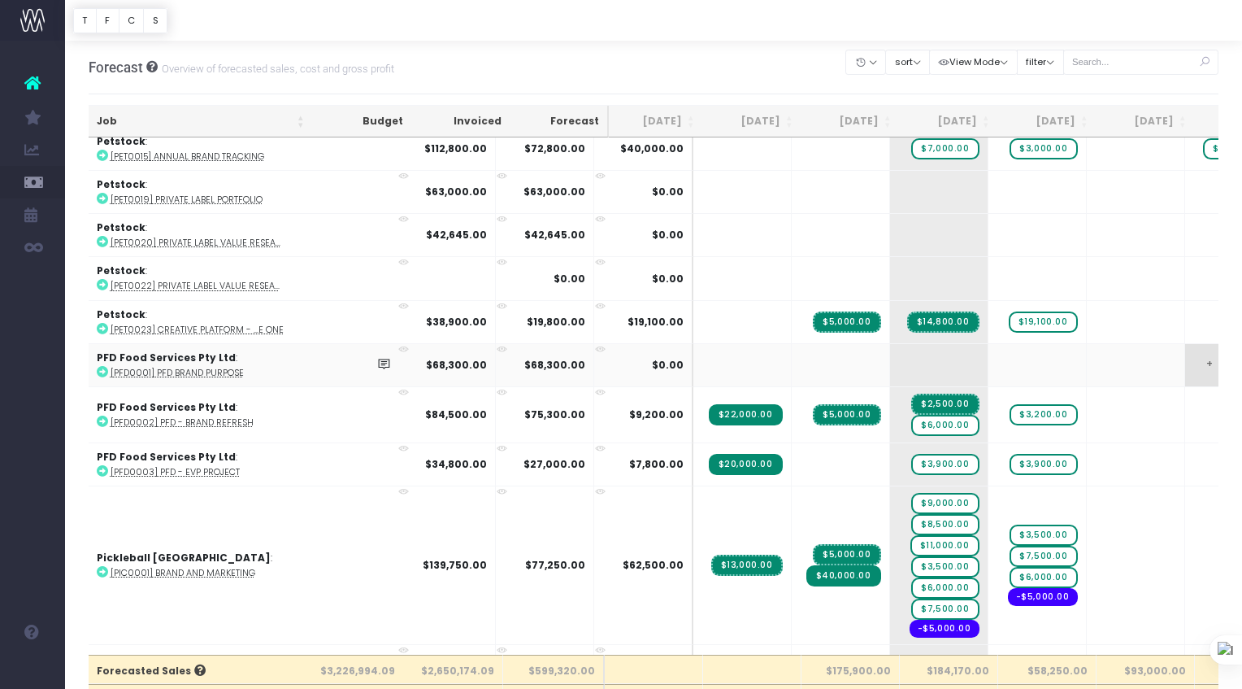
scroll to position [2698, 5]
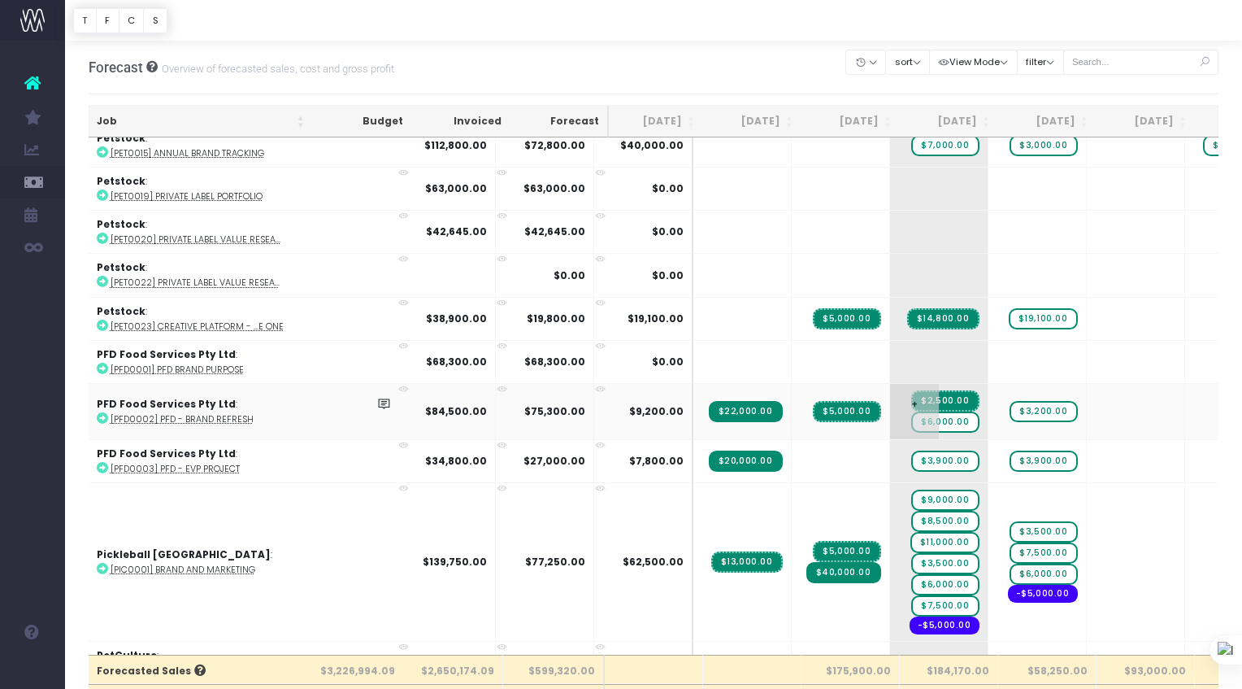
click at [912, 417] on span "$6,000.00" at bounding box center [945, 421] width 67 height 21
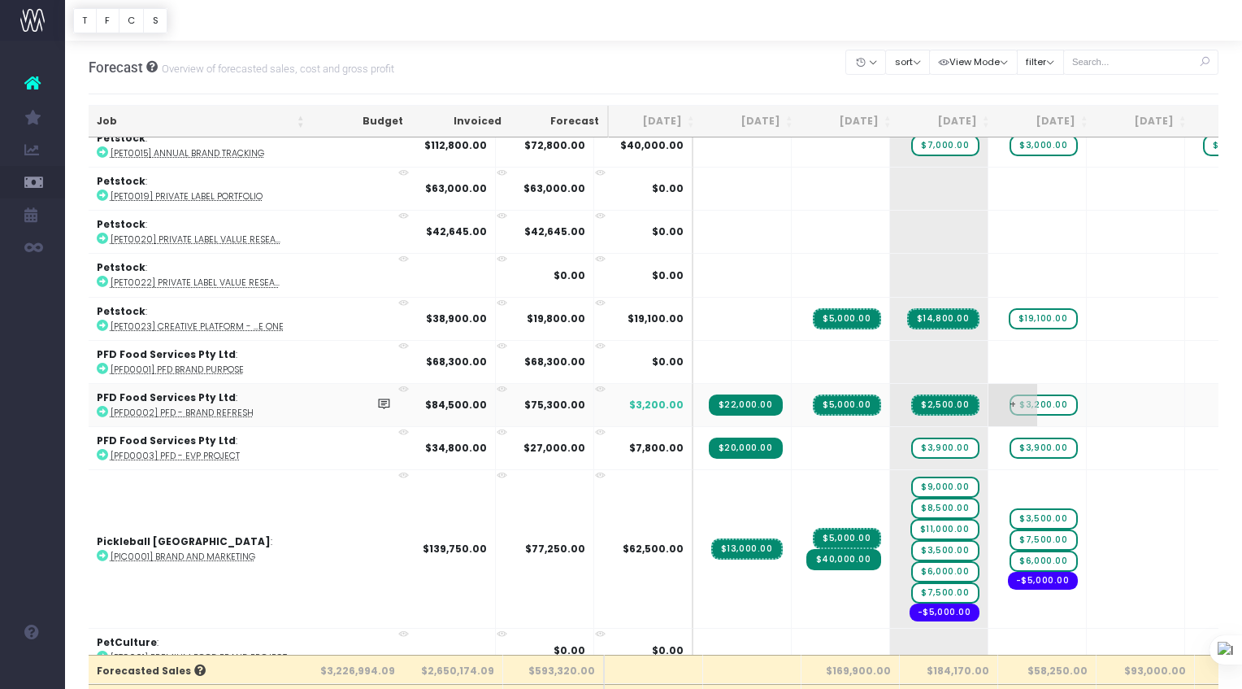
click at [1010, 398] on span "$3,200.00" at bounding box center [1043, 404] width 67 height 21
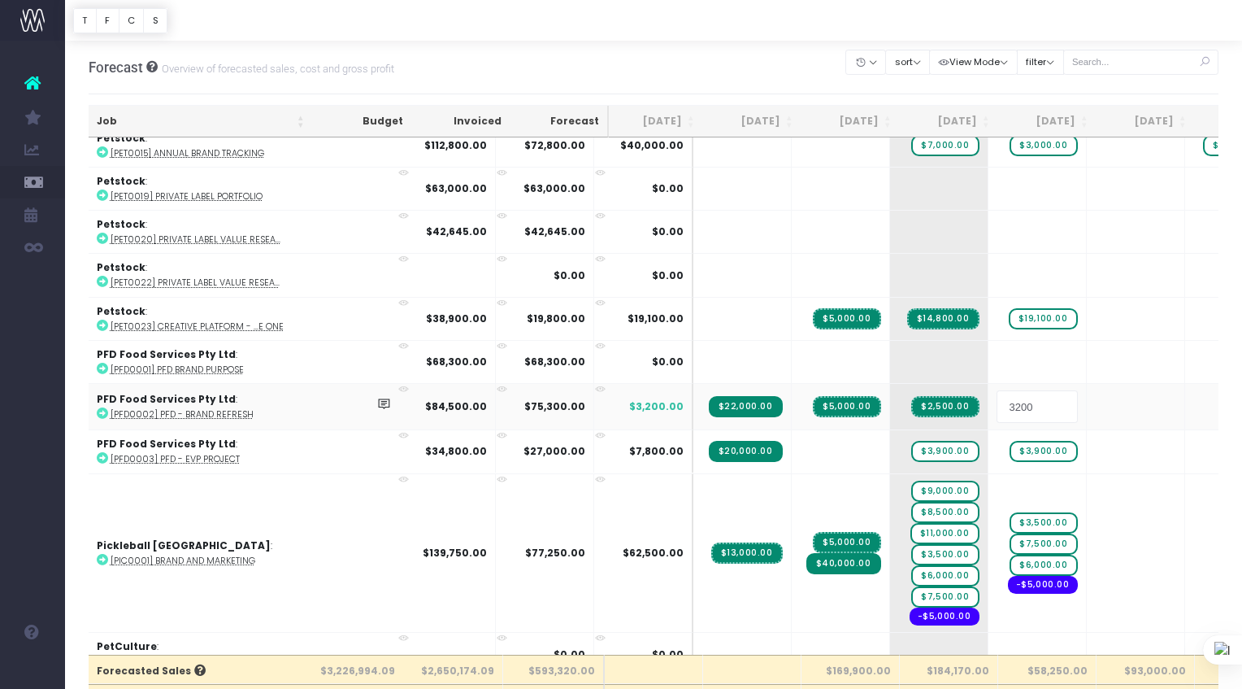
click at [997, 398] on input "3200" at bounding box center [1037, 406] width 81 height 33
type input "9200"
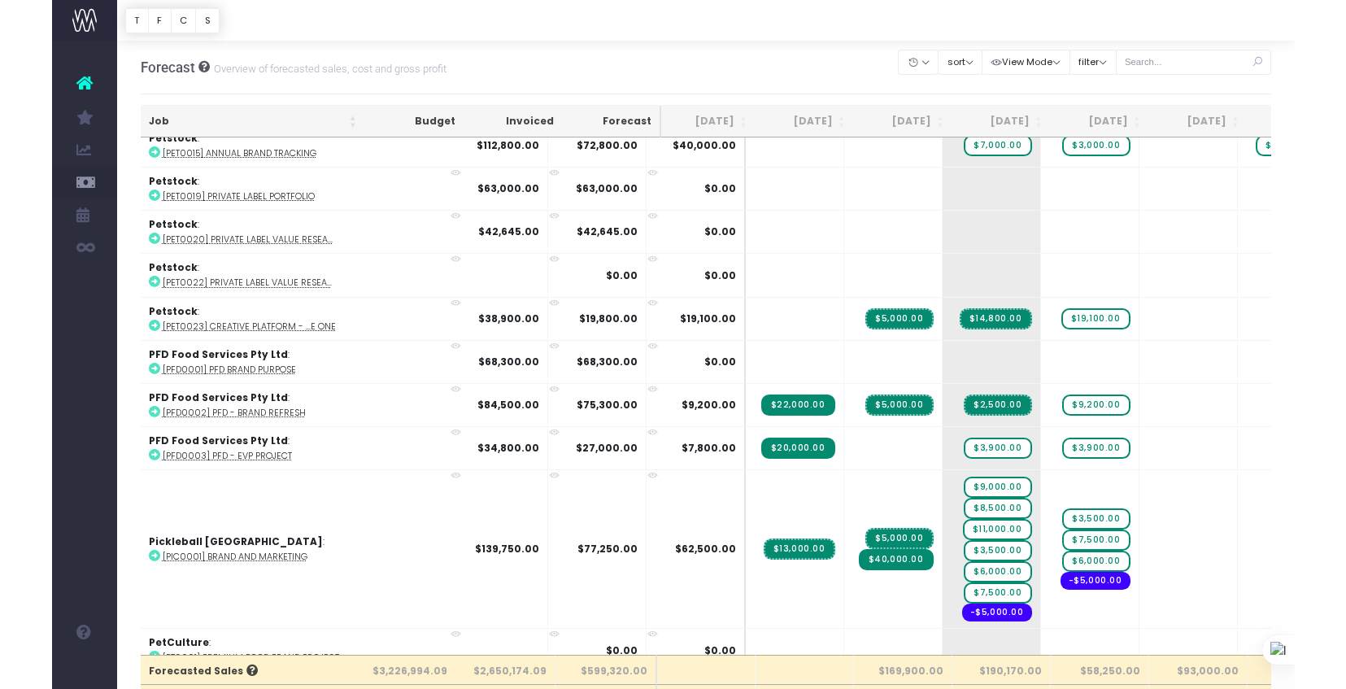
scroll to position [2686, 5]
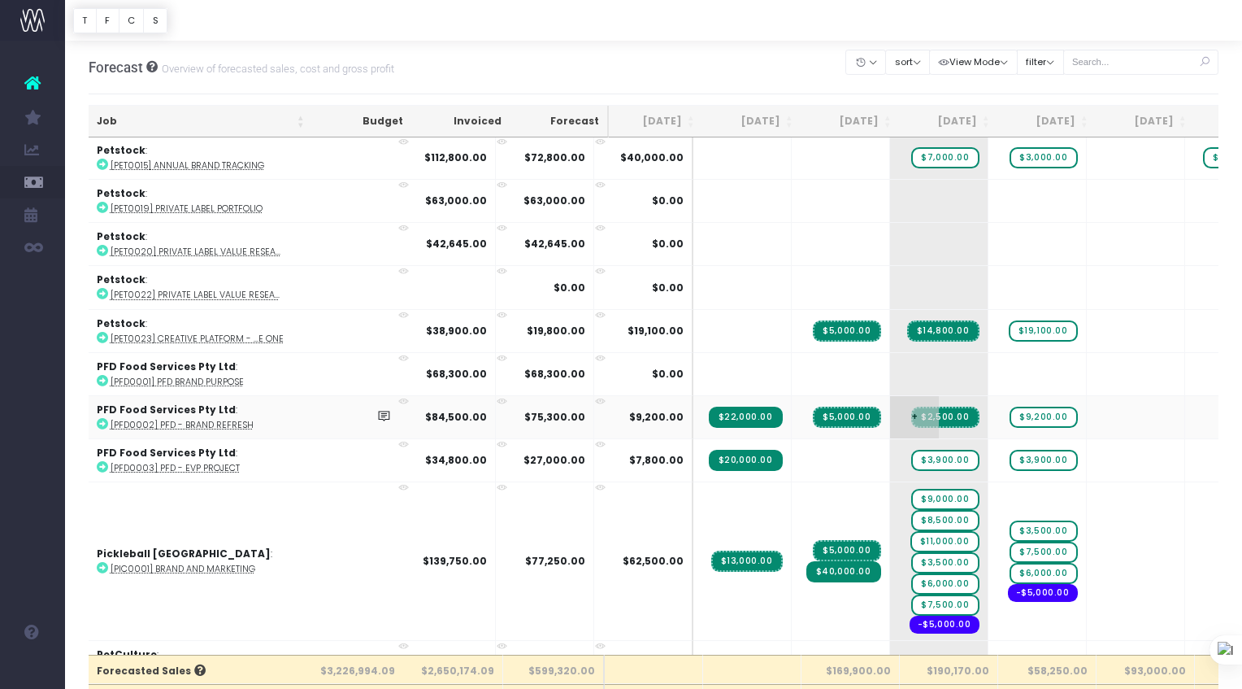
click at [890, 421] on td "+ $2,500.00" at bounding box center [939, 416] width 98 height 43
click at [890, 407] on span "+" at bounding box center [914, 417] width 49 height 42
click at [890, 405] on span "+" at bounding box center [914, 417] width 49 height 42
click at [890, 406] on span "+" at bounding box center [914, 417] width 49 height 42
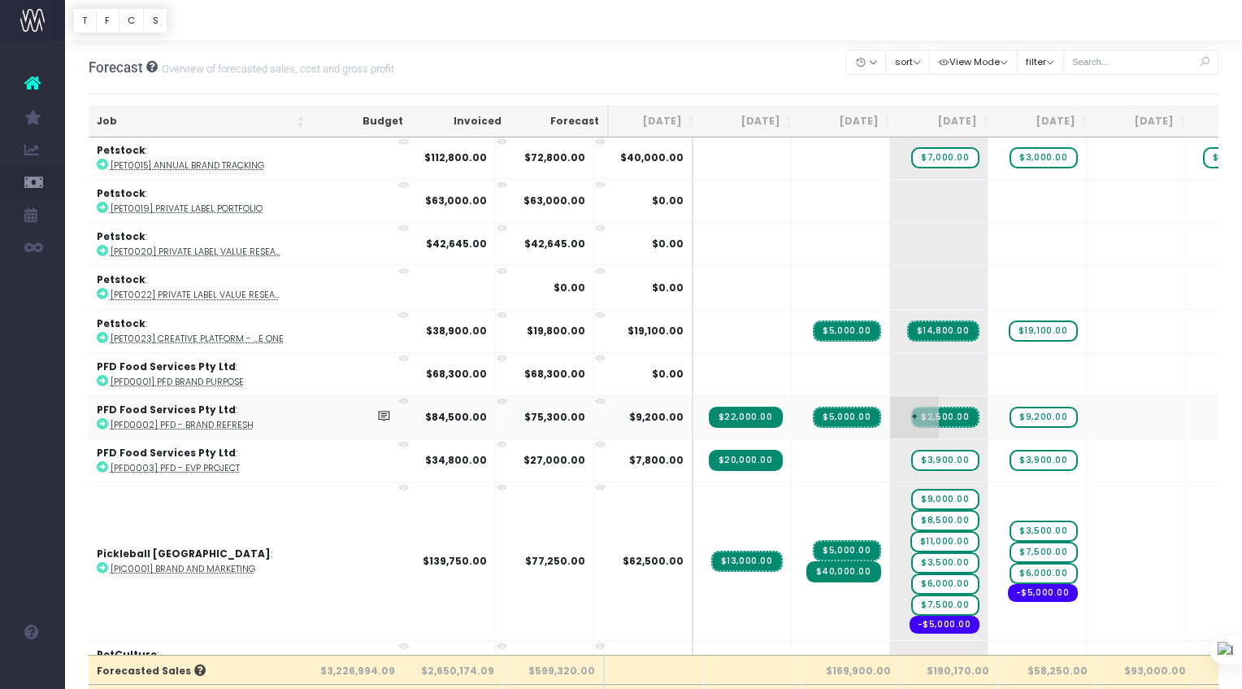
click at [890, 406] on span "+" at bounding box center [914, 417] width 49 height 42
click at [890, 409] on span "+" at bounding box center [914, 417] width 49 height 42
click at [890, 407] on span "+" at bounding box center [914, 417] width 49 height 42
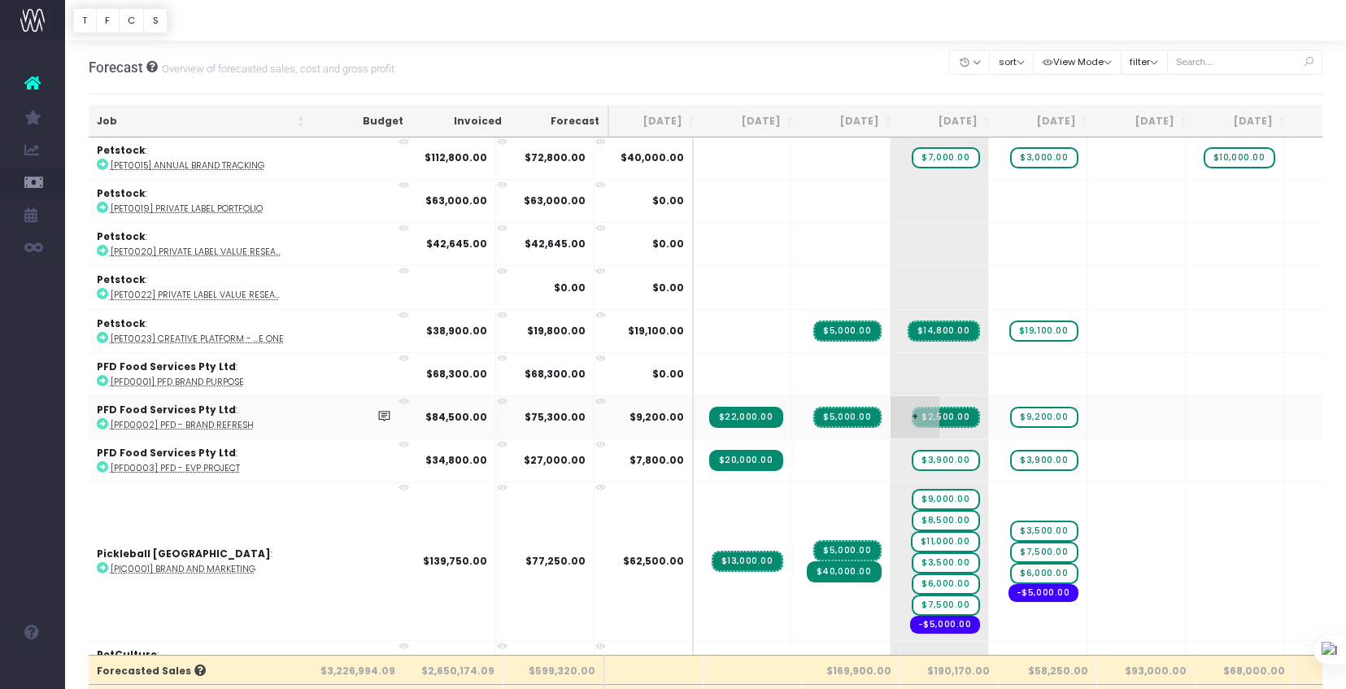
click at [890, 404] on span "+" at bounding box center [914, 417] width 49 height 42
click at [890, 407] on span "+" at bounding box center [914, 417] width 49 height 42
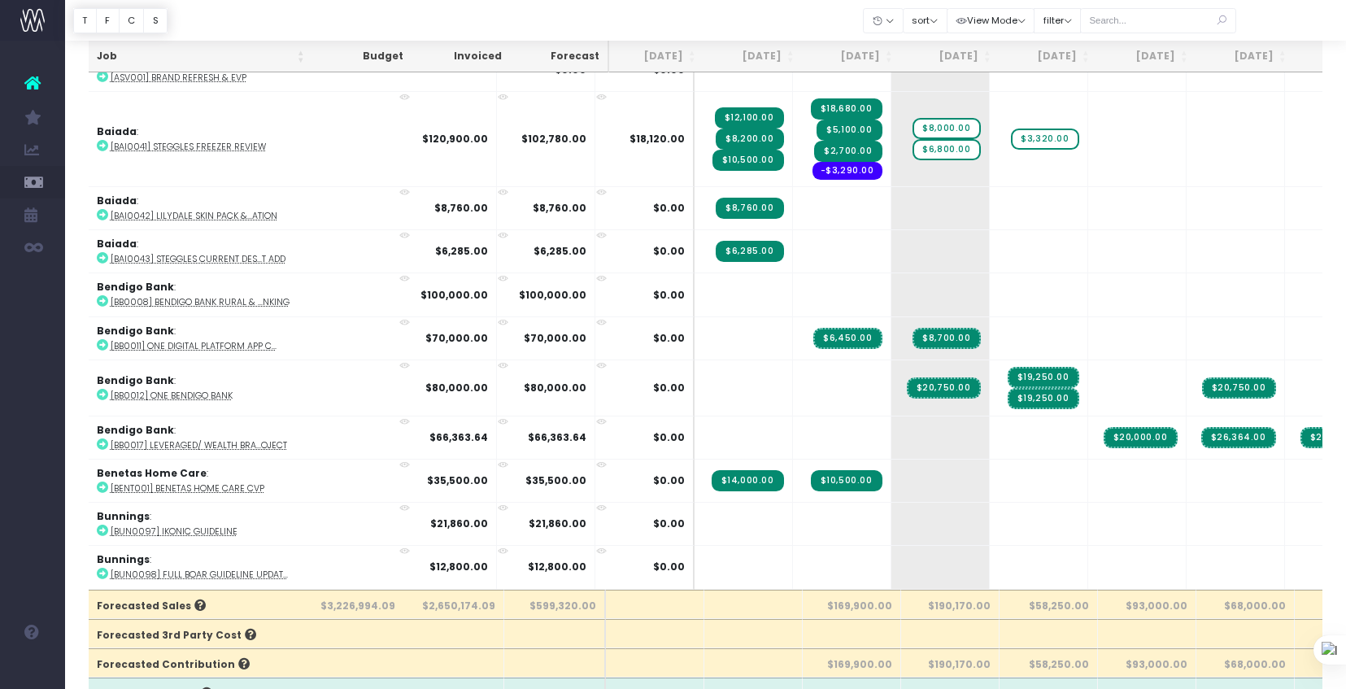
scroll to position [109, 4]
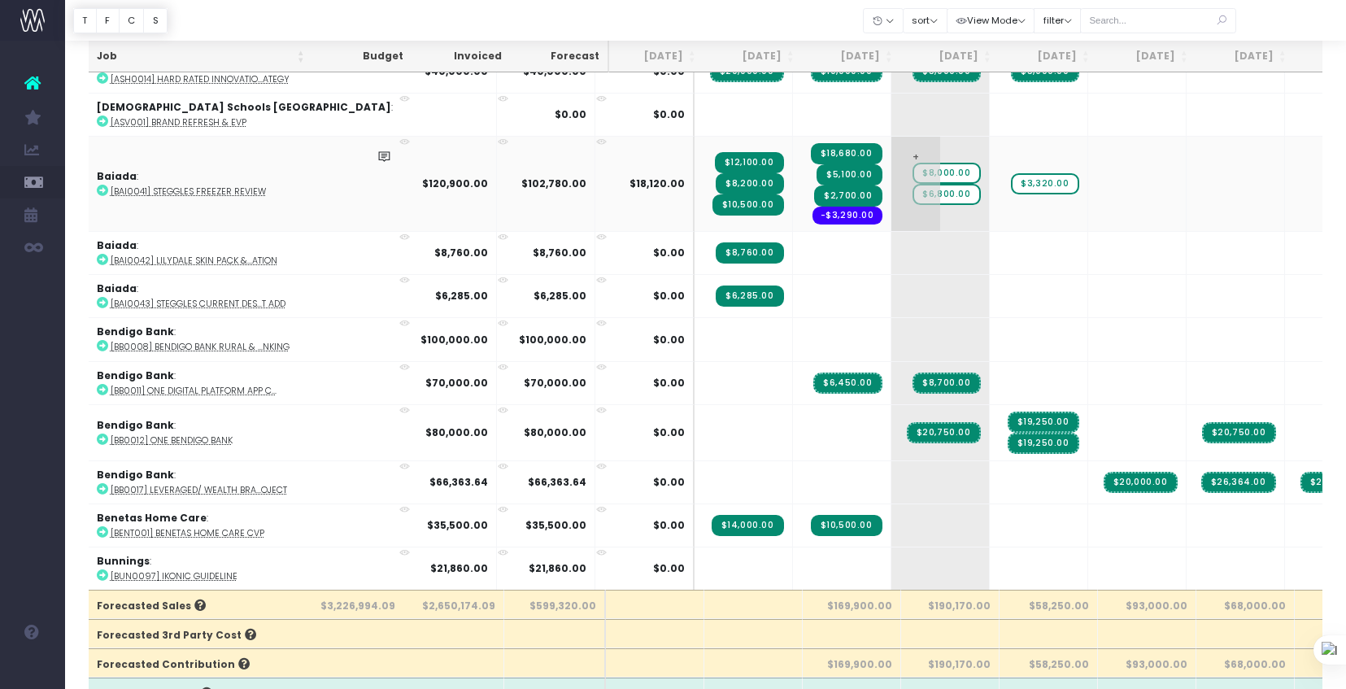
click at [891, 157] on span "+" at bounding box center [915, 184] width 49 height 94
click at [891, 153] on span "+" at bounding box center [915, 184] width 49 height 94
click at [891, 154] on span "+" at bounding box center [915, 184] width 49 height 94
type input "920"
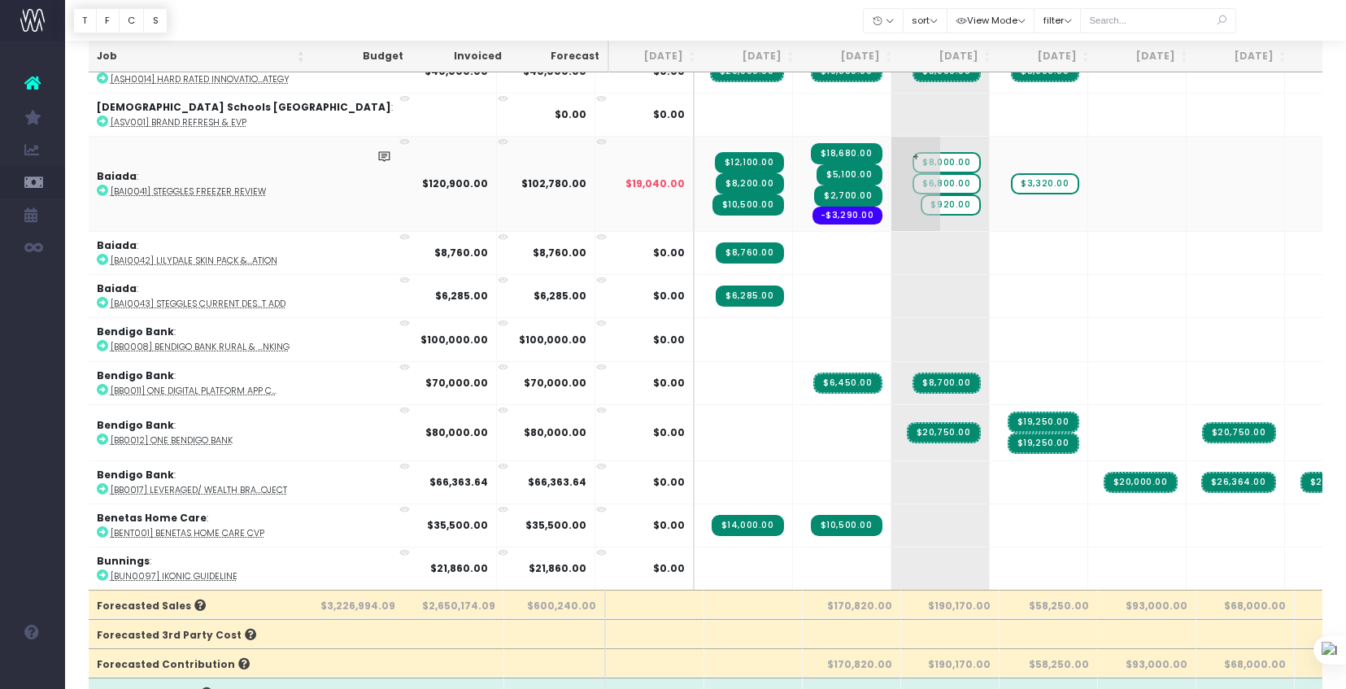
click at [920, 205] on span "$920.00" at bounding box center [949, 204] width 59 height 21
type input "20"
click at [927, 203] on span "$20.00" at bounding box center [954, 204] width 54 height 21
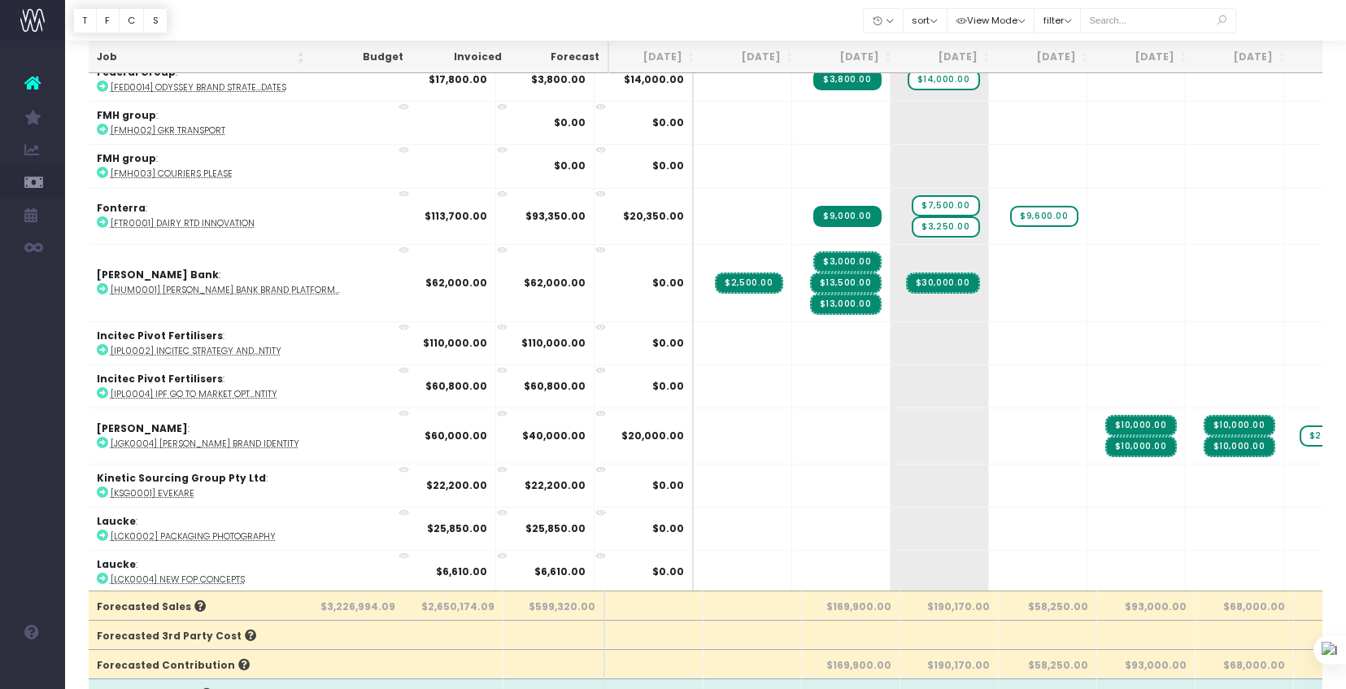
scroll to position [1560, 5]
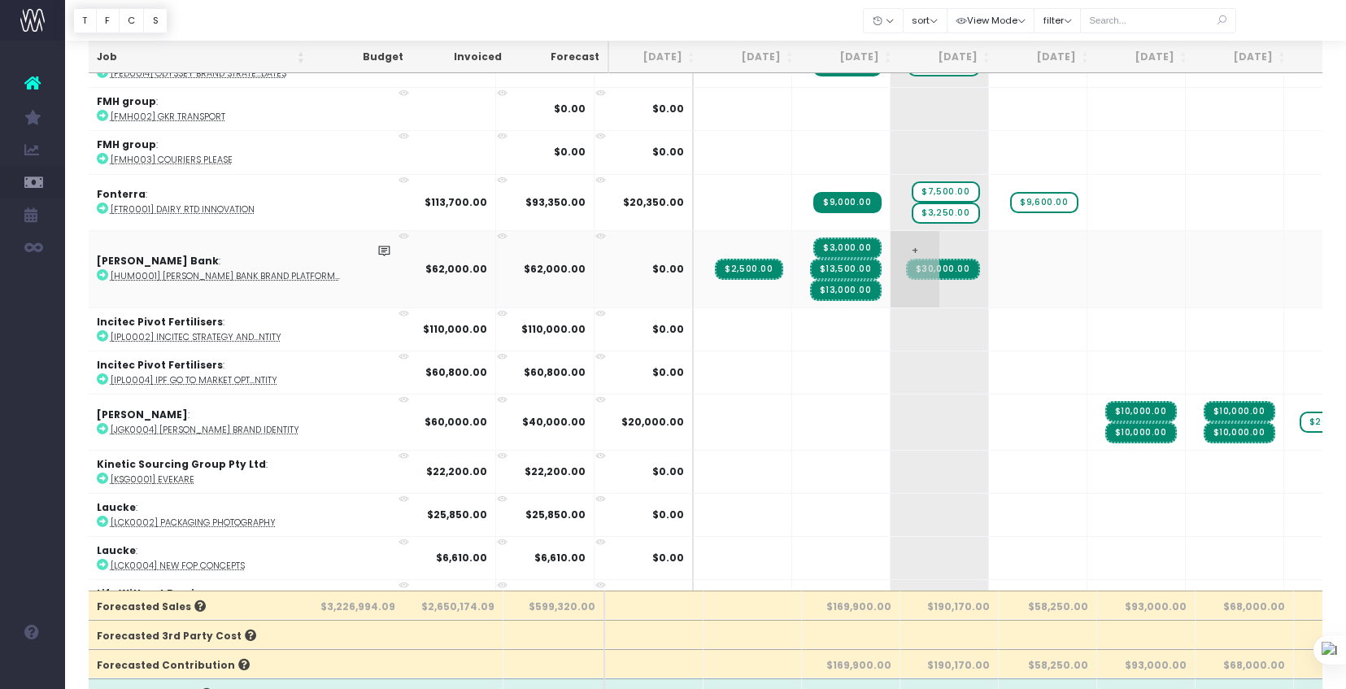
click at [906, 261] on span "$30,000.00" at bounding box center [943, 269] width 74 height 21
click at [989, 260] on span "+" at bounding box center [1013, 269] width 49 height 76
click at [989, 248] on span "+" at bounding box center [1013, 269] width 49 height 76
click at [989, 241] on span "+" at bounding box center [1013, 269] width 49 height 76
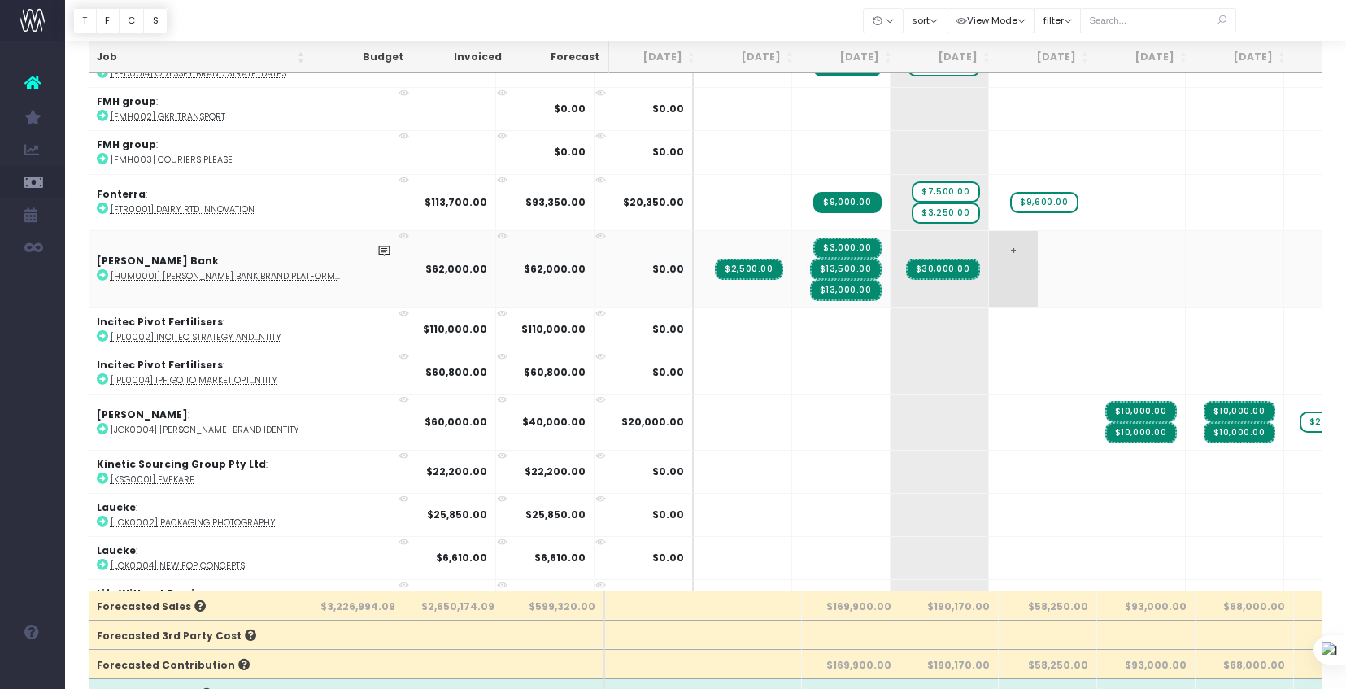
click at [989, 246] on span "+" at bounding box center [1013, 269] width 49 height 76
type input "3000"
click at [962, 316] on body "Oh my... this is bad. wayahead wasn't able to load this page. Please contact su…" at bounding box center [673, 280] width 1346 height 689
click at [847, 264] on div at bounding box center [673, 344] width 1346 height 689
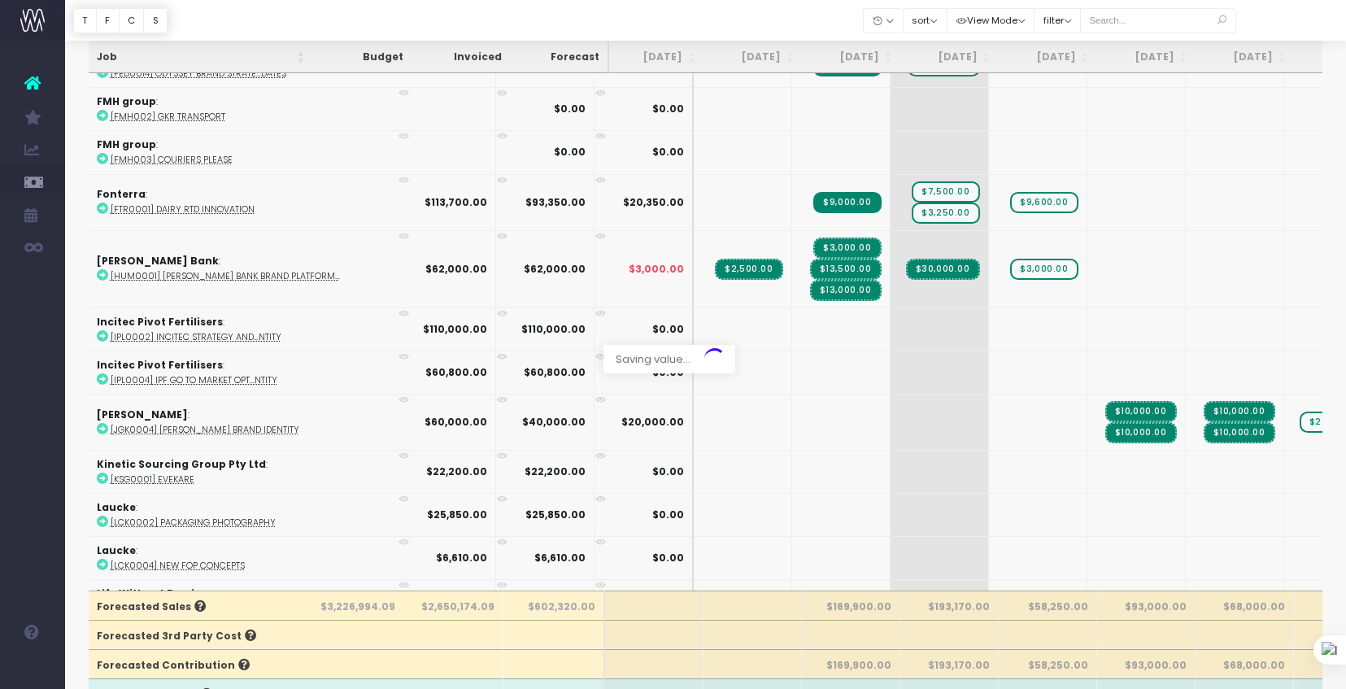
click at [847, 264] on div at bounding box center [673, 344] width 1346 height 689
click at [890, 264] on span "+" at bounding box center [914, 269] width 49 height 76
click at [899, 264] on input "-3000" at bounding box center [939, 268] width 81 height 33
click at [899, 267] on input "-3000" at bounding box center [939, 268] width 81 height 33
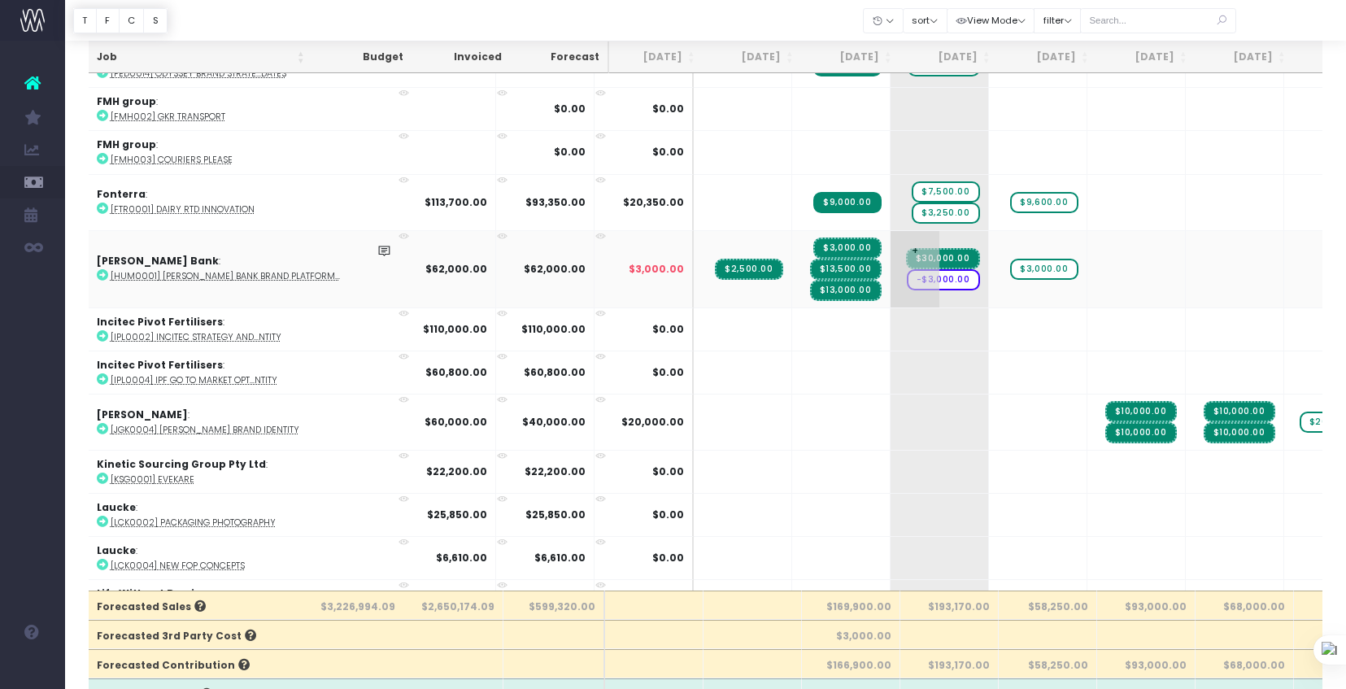
click at [907, 278] on span "-$3,000.00" at bounding box center [943, 279] width 73 height 21
click at [864, 272] on div at bounding box center [673, 344] width 1346 height 689
click at [857, 273] on div at bounding box center [673, 344] width 1346 height 689
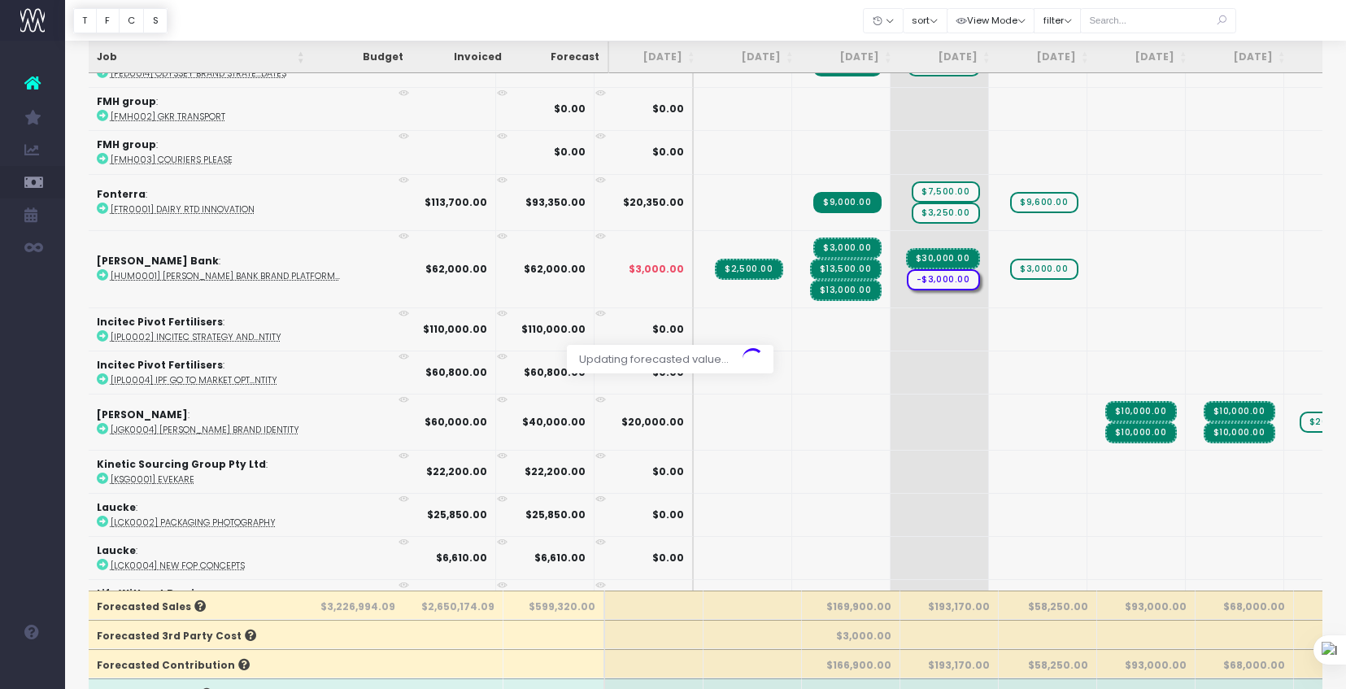
click at [856, 275] on div at bounding box center [673, 344] width 1346 height 689
click at [907, 275] on span "-$3,000.00" at bounding box center [943, 279] width 73 height 21
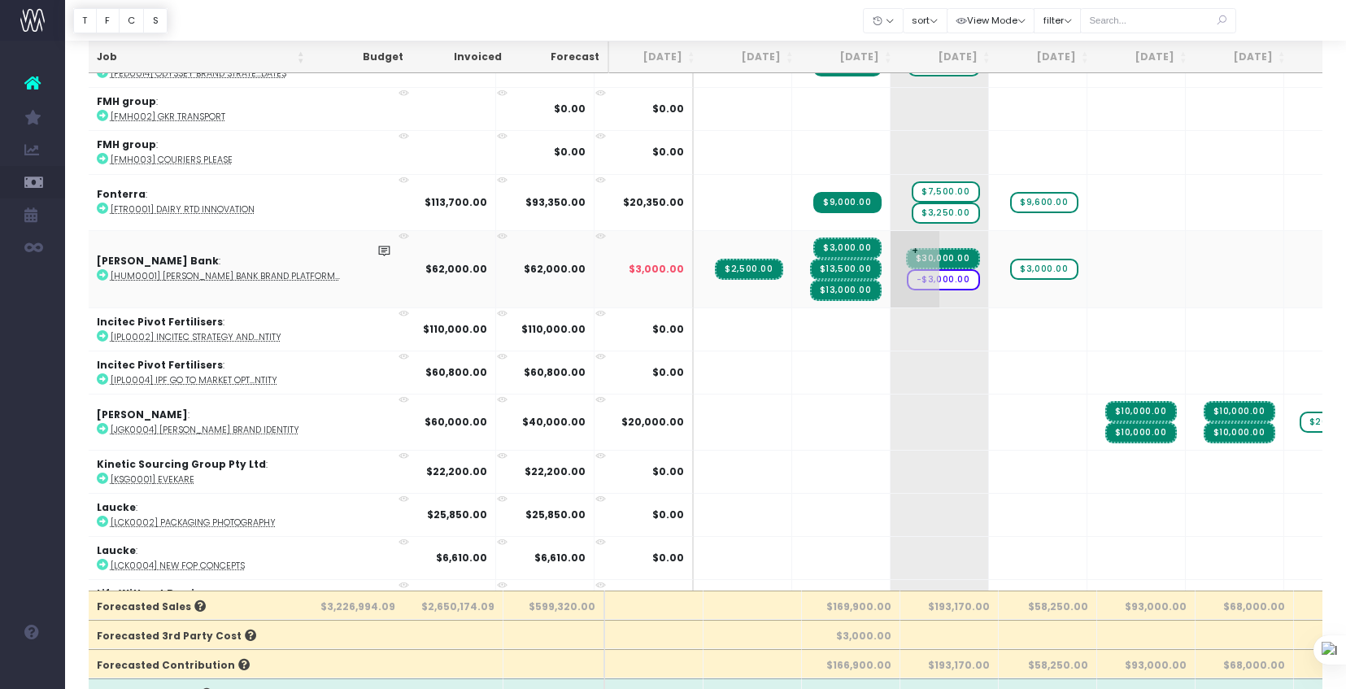
click at [907, 275] on span "-$3,000.00" at bounding box center [943, 279] width 73 height 21
click at [907, 276] on span "-$3,000.00" at bounding box center [943, 279] width 73 height 21
click at [906, 269] on span "$30,000.00" at bounding box center [943, 269] width 74 height 21
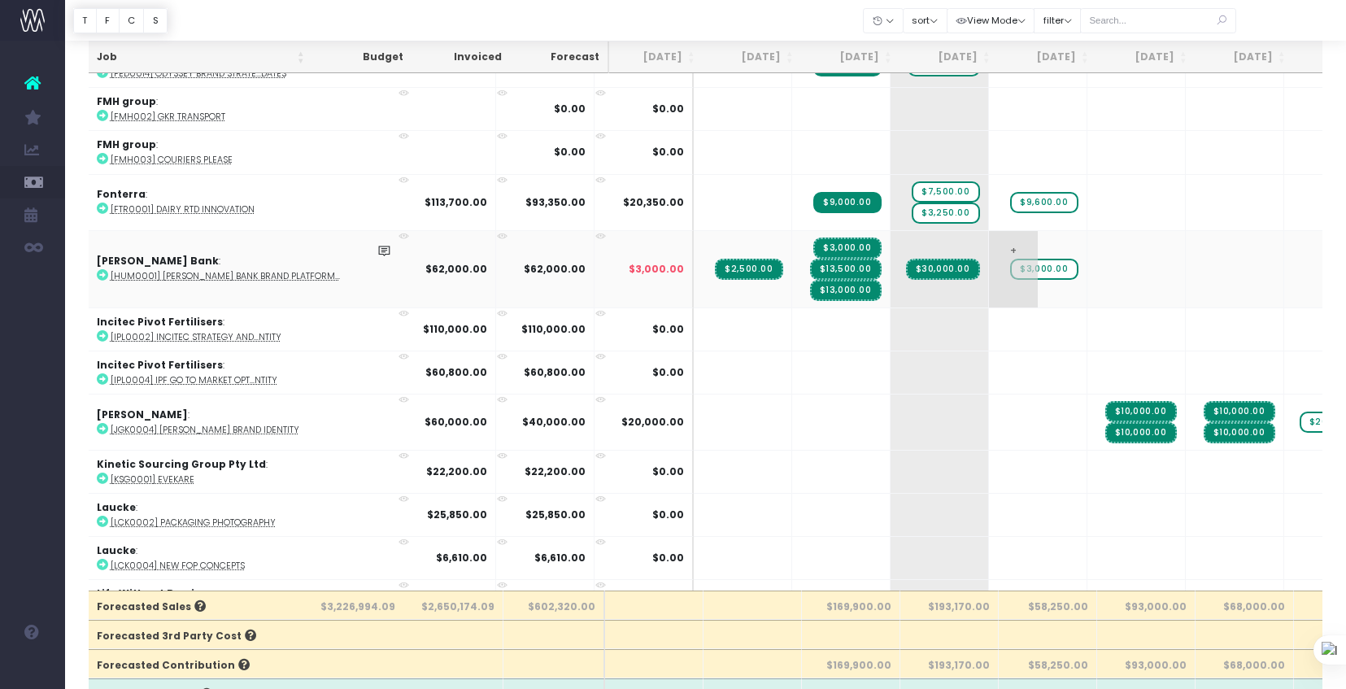
click at [1010, 263] on span "$3,000.00" at bounding box center [1043, 269] width 67 height 21
click at [1010, 264] on span "$3,000.00" at bounding box center [1043, 269] width 67 height 21
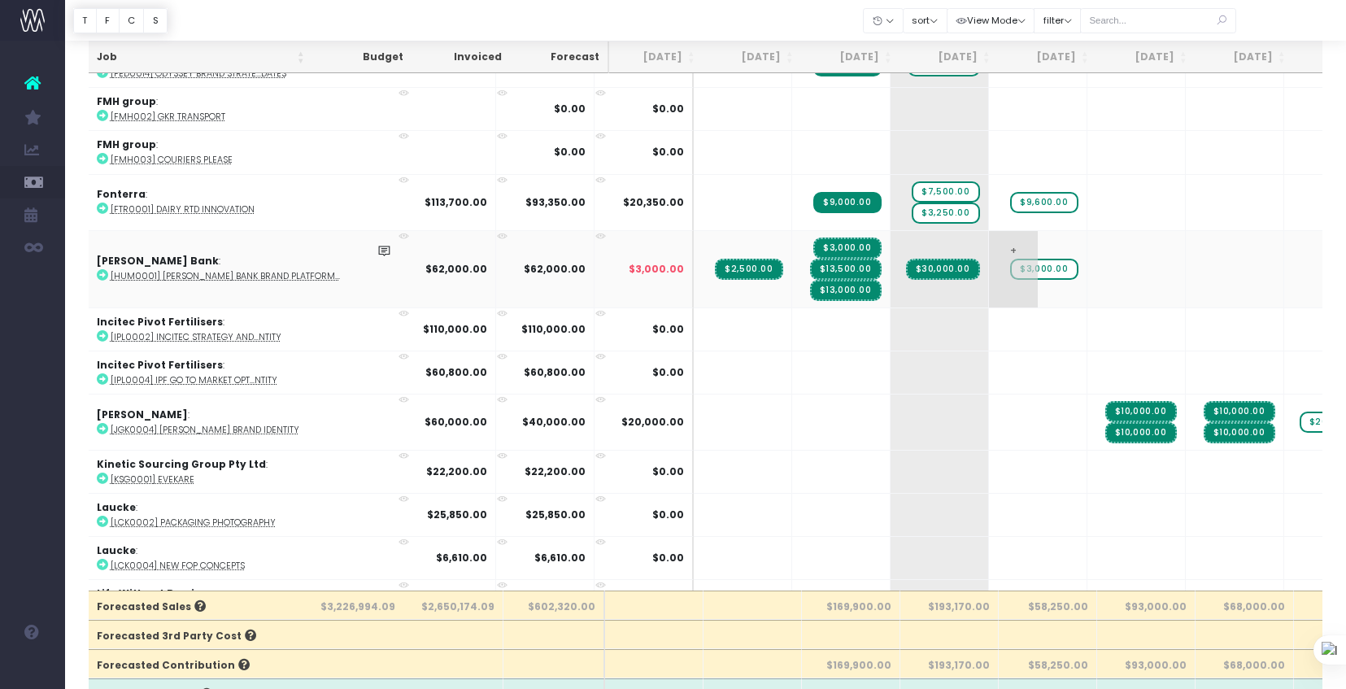
click at [1010, 265] on span "$3,000.00" at bounding box center [1043, 269] width 67 height 21
click at [1010, 264] on span "$3,000.00" at bounding box center [1043, 269] width 67 height 21
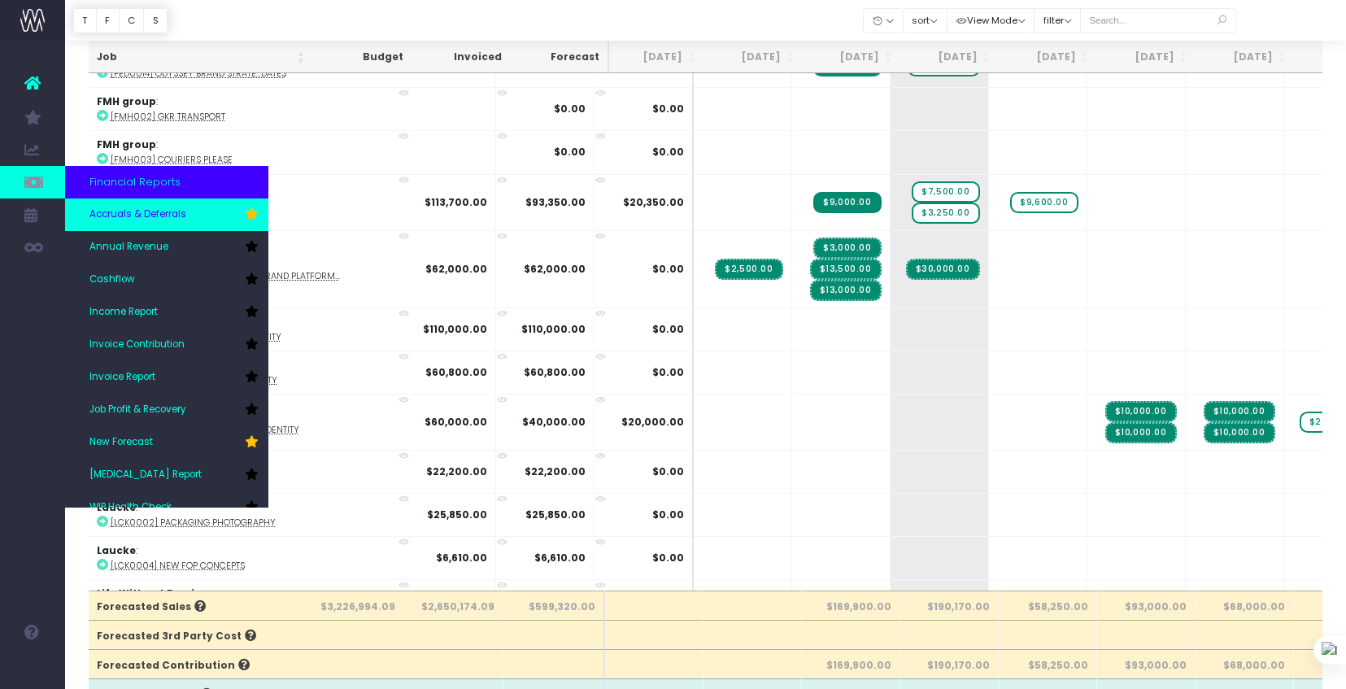
click at [166, 215] on span "Accruals & Deferrals" at bounding box center [137, 214] width 97 height 15
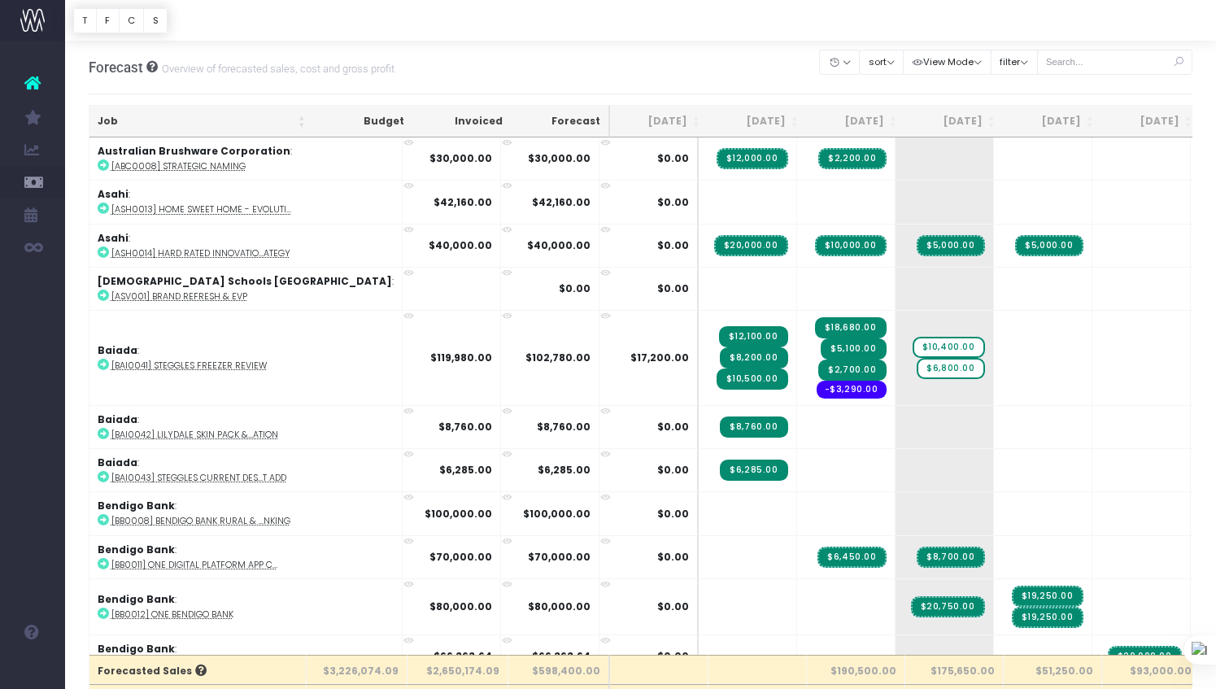
scroll to position [0, 2]
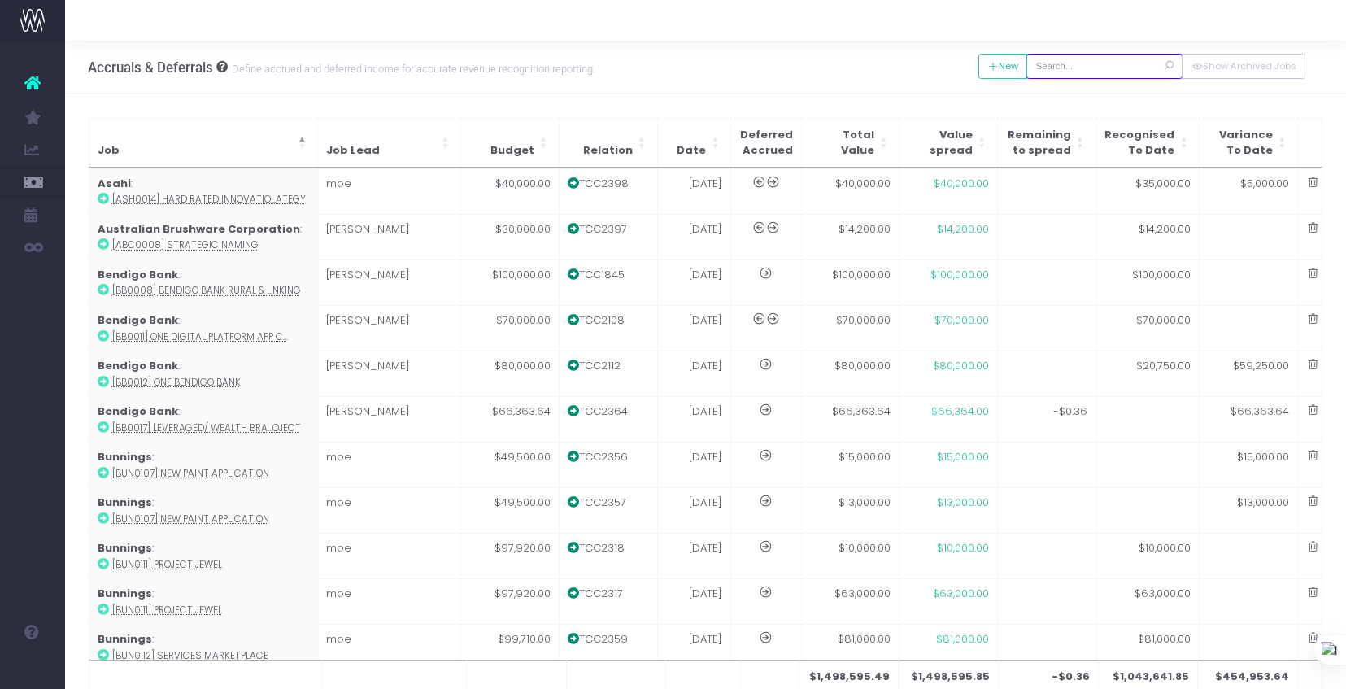
click at [1085, 67] on input "text" at bounding box center [1104, 66] width 156 height 25
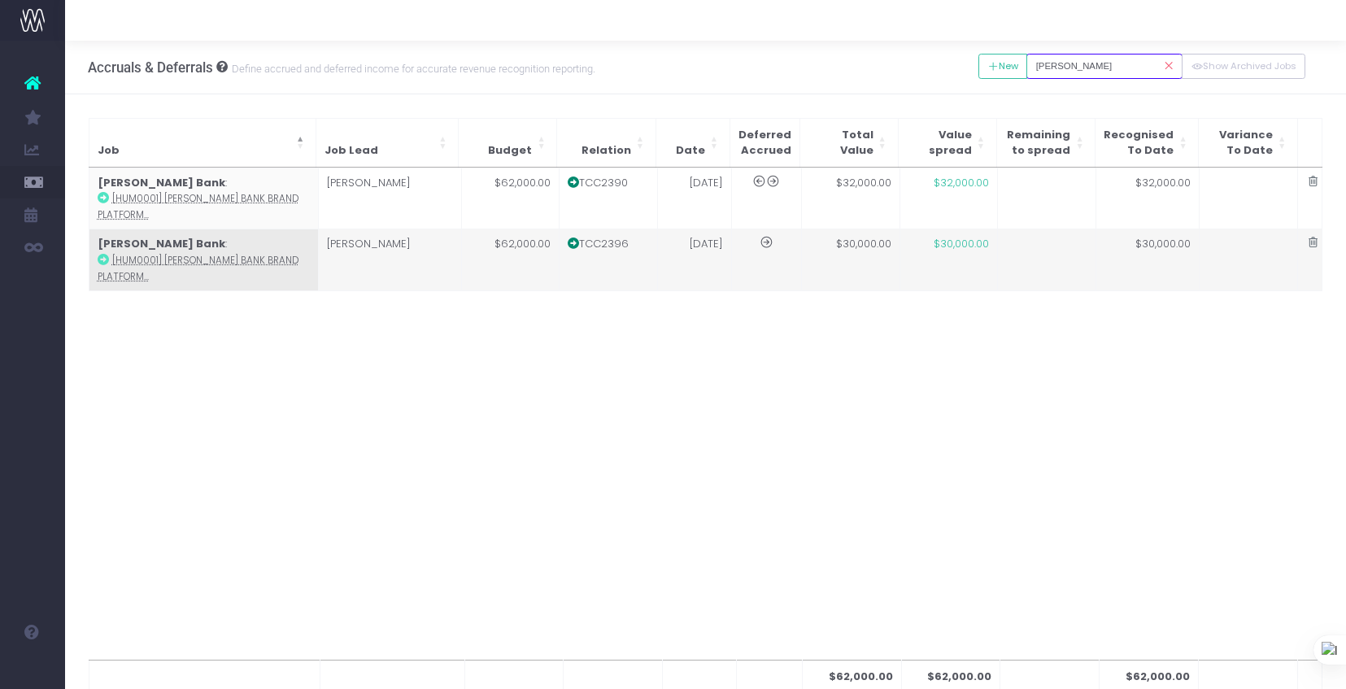
type input "hume"
click at [685, 255] on td "30 Jun 25" at bounding box center [695, 259] width 74 height 61
type input "[HUM0001] Hume Bank Brand Platform"
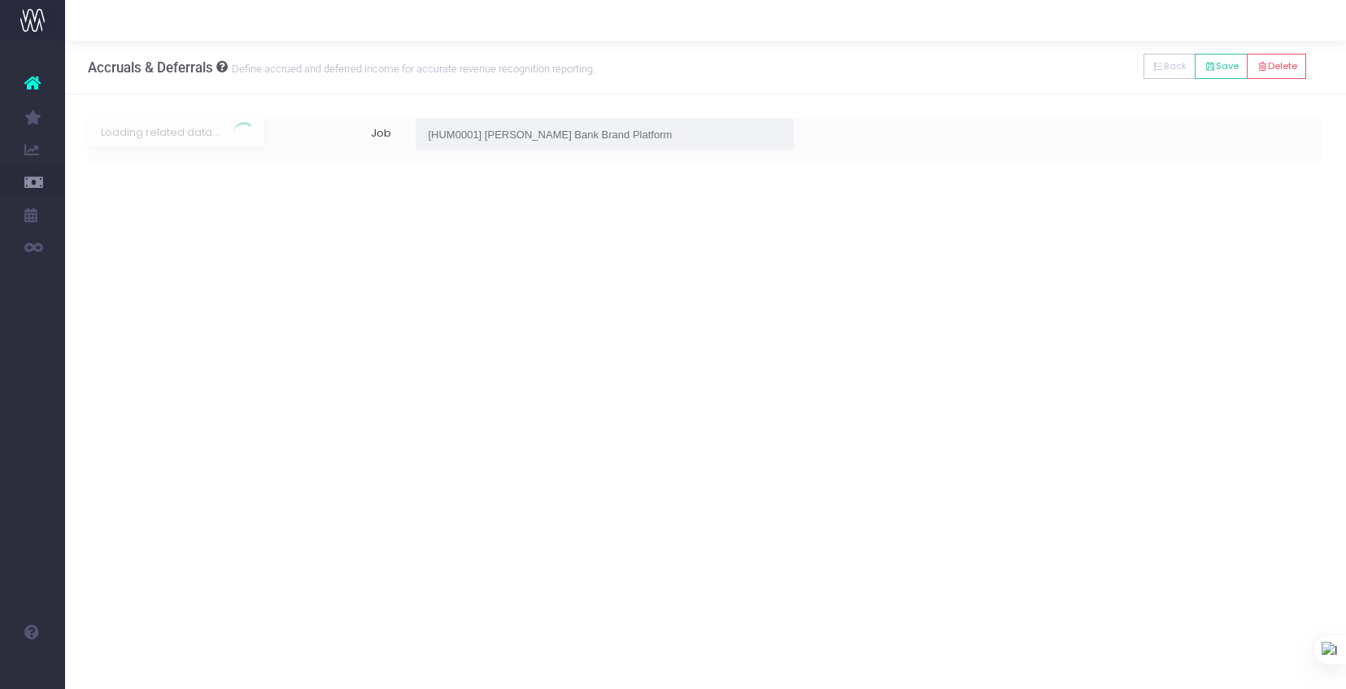
type input "Invoice TCC2396 / 30 Jun 25 / $30,000.00"
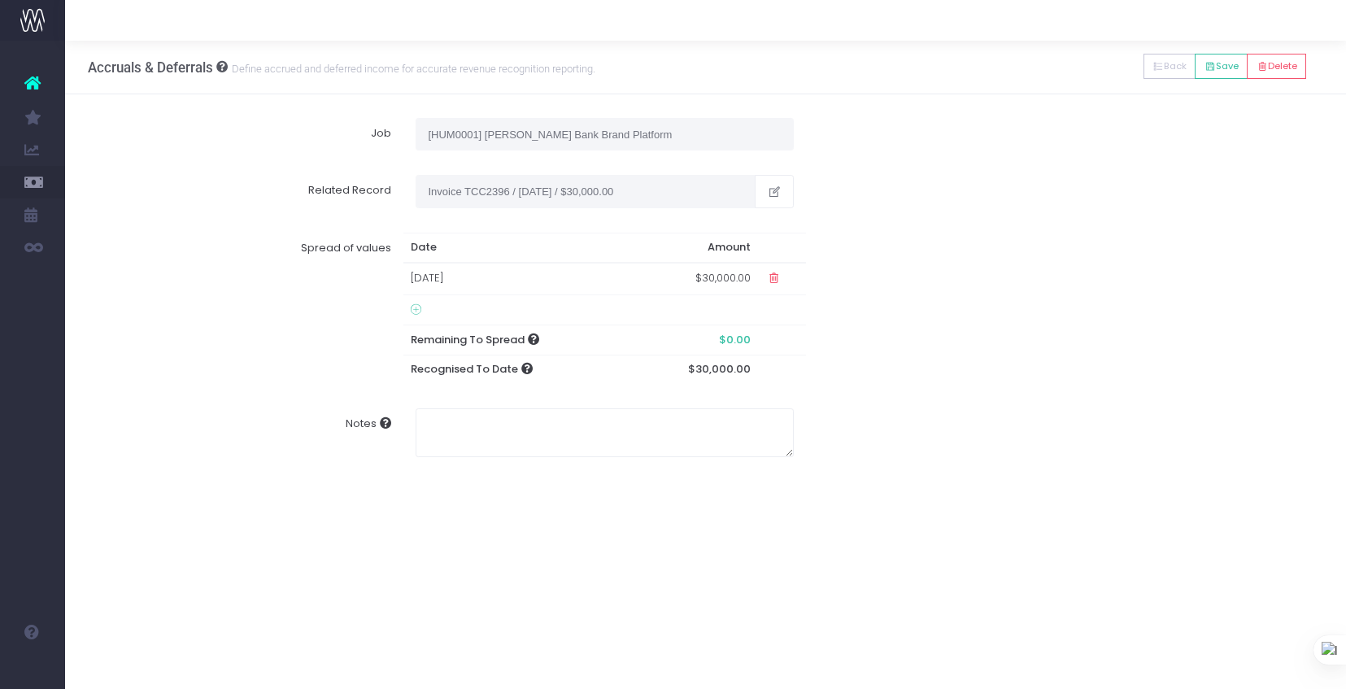
click at [416, 309] on icon at bounding box center [416, 309] width 11 height 13
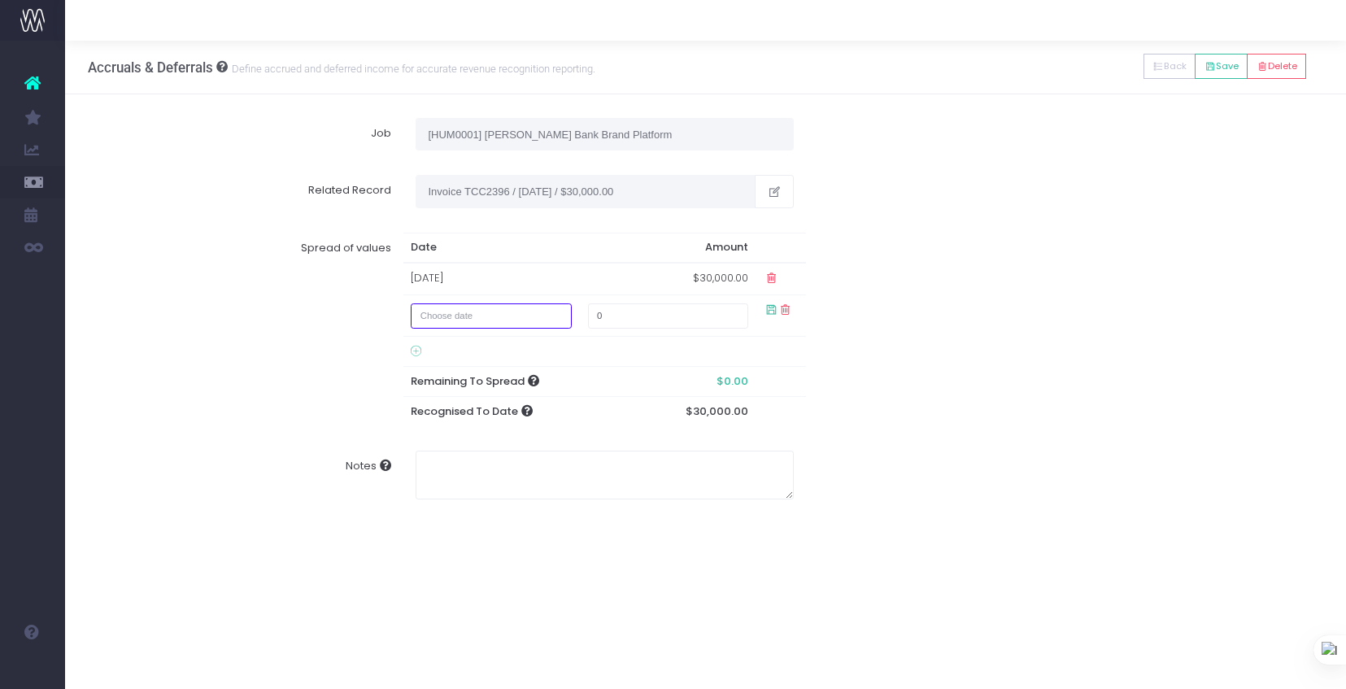
click at [432, 314] on input "text" at bounding box center [491, 315] width 161 height 25
click at [603, 350] on icon at bounding box center [603, 348] width 9 height 9
click at [461, 405] on td "1" at bounding box center [461, 397] width 28 height 24
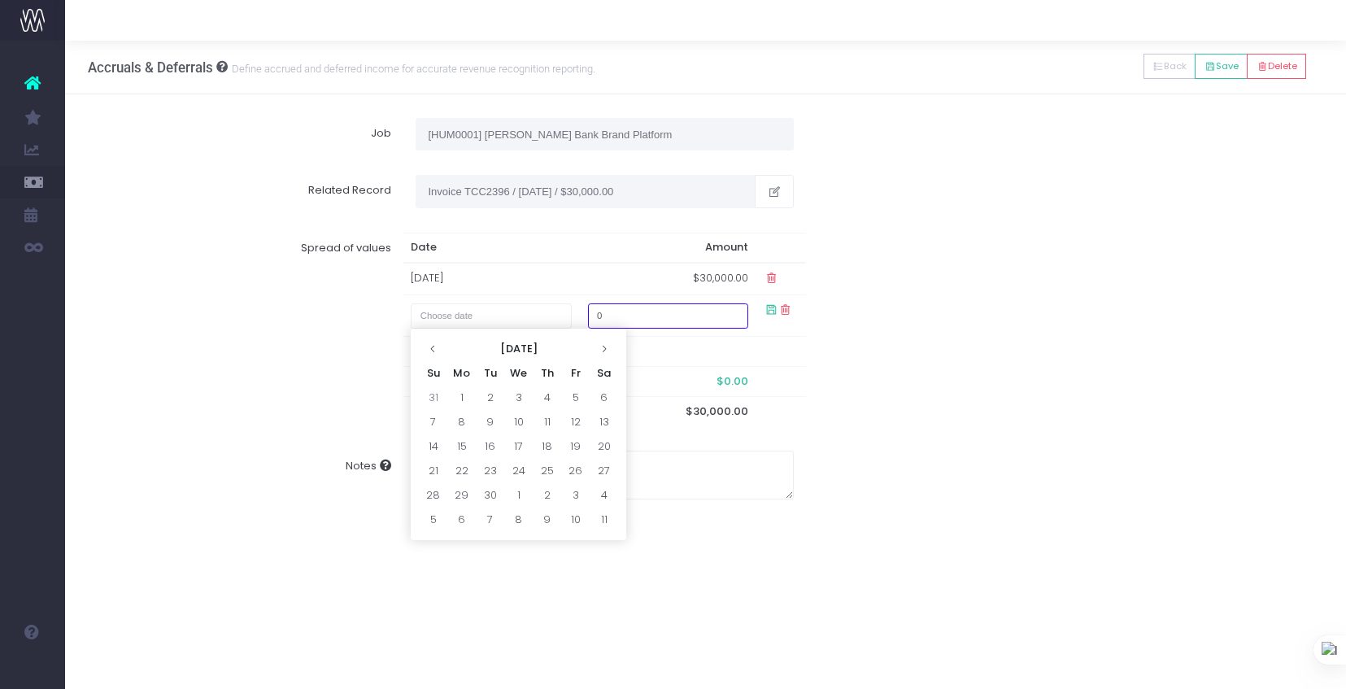
type input "1 September 2025"
type input "3000"
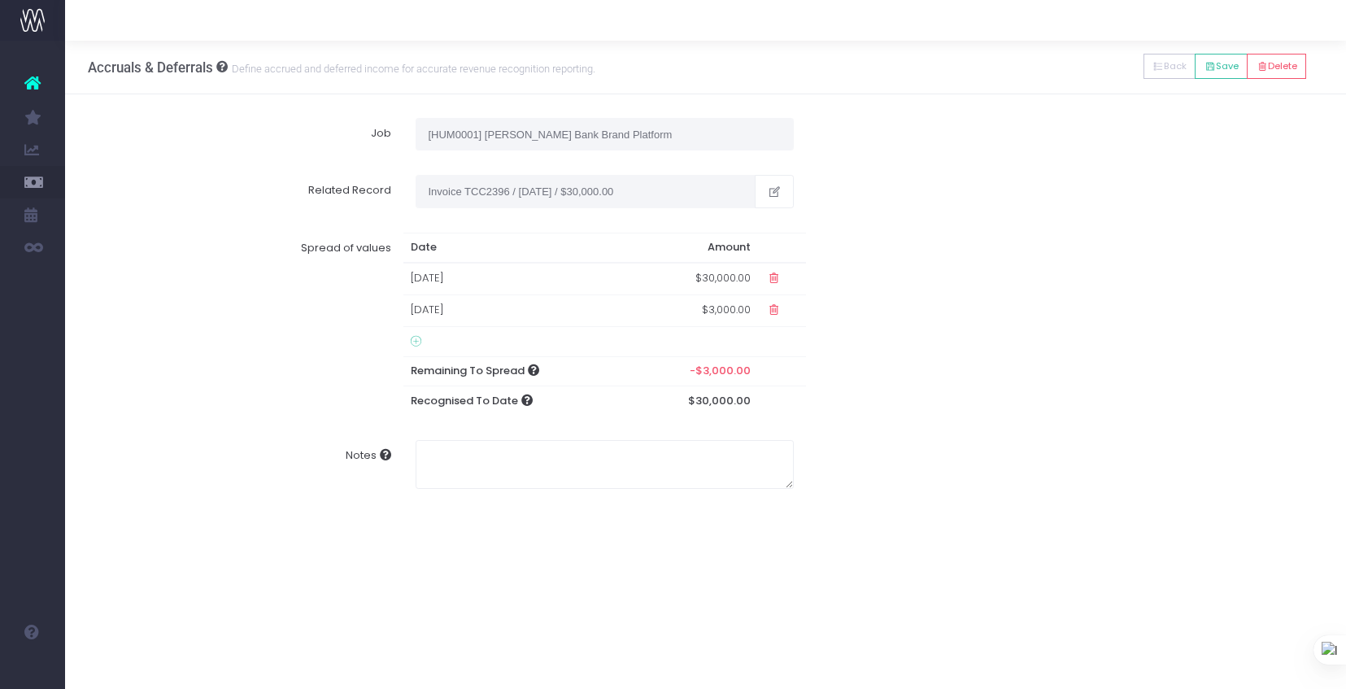
click at [709, 273] on td "$30,000.00" at bounding box center [695, 279] width 125 height 32
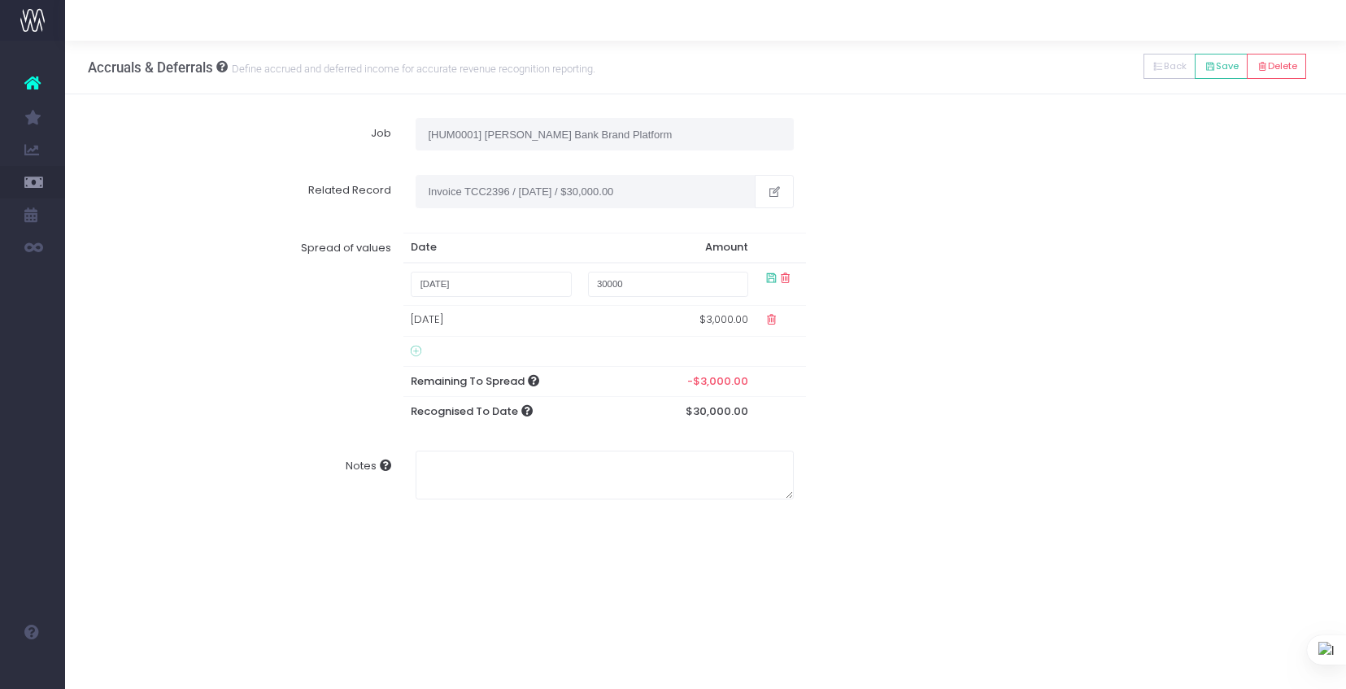
click at [708, 272] on input "30000" at bounding box center [668, 284] width 161 height 25
drag, startPoint x: 614, startPoint y: 284, endPoint x: 603, endPoint y: 284, distance: 11.4
click at [603, 284] on input "30000" at bounding box center [668, 284] width 161 height 25
type input "27000"
click at [841, 363] on div "Spread of values Date Amount 1 August 2025 27000 01 Sep 2025 $3,000.00 Remainin…" at bounding box center [705, 329] width 1259 height 218
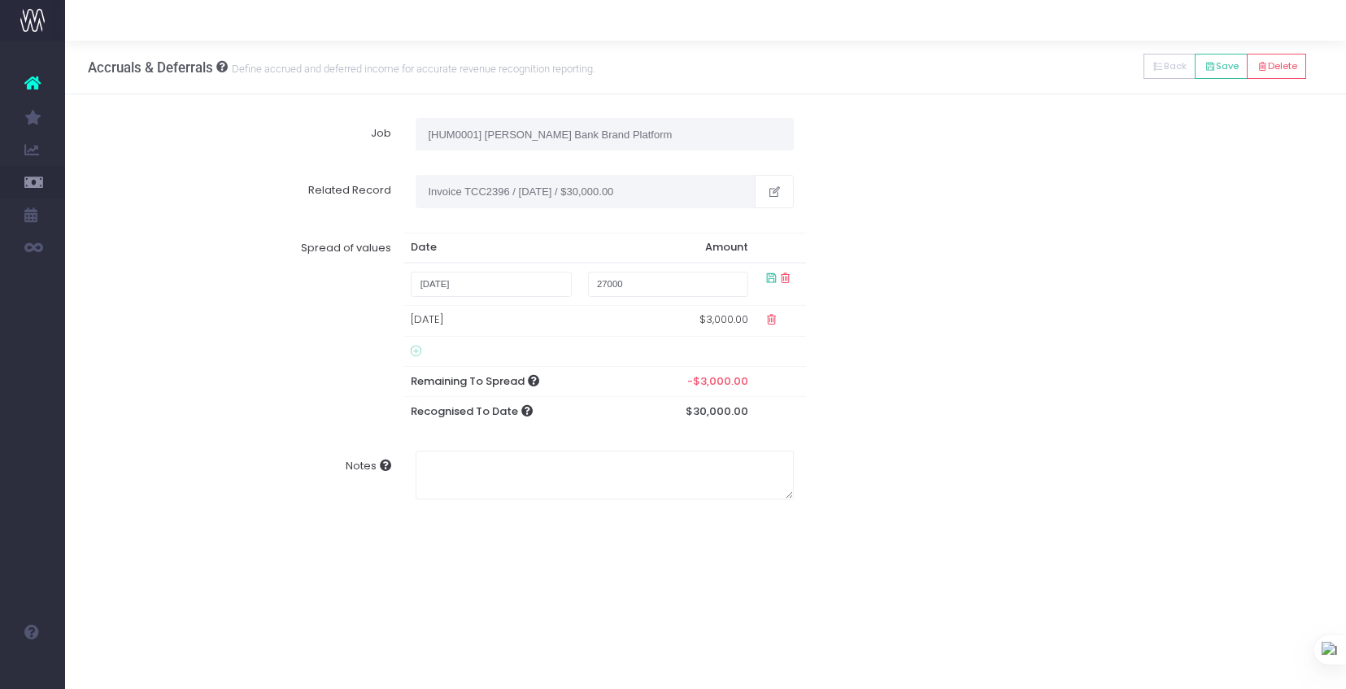
click at [766, 279] on icon at bounding box center [771, 278] width 14 height 14
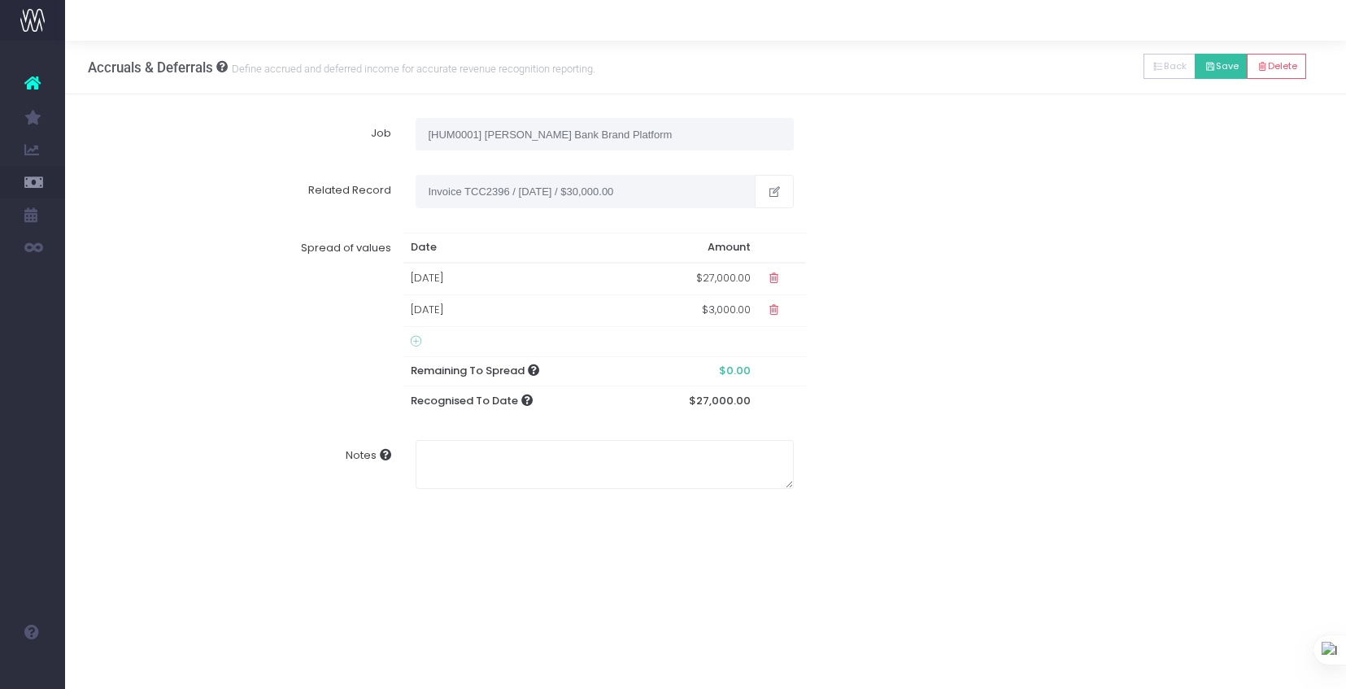
click at [1216, 67] on button "Save" at bounding box center [1220, 66] width 53 height 25
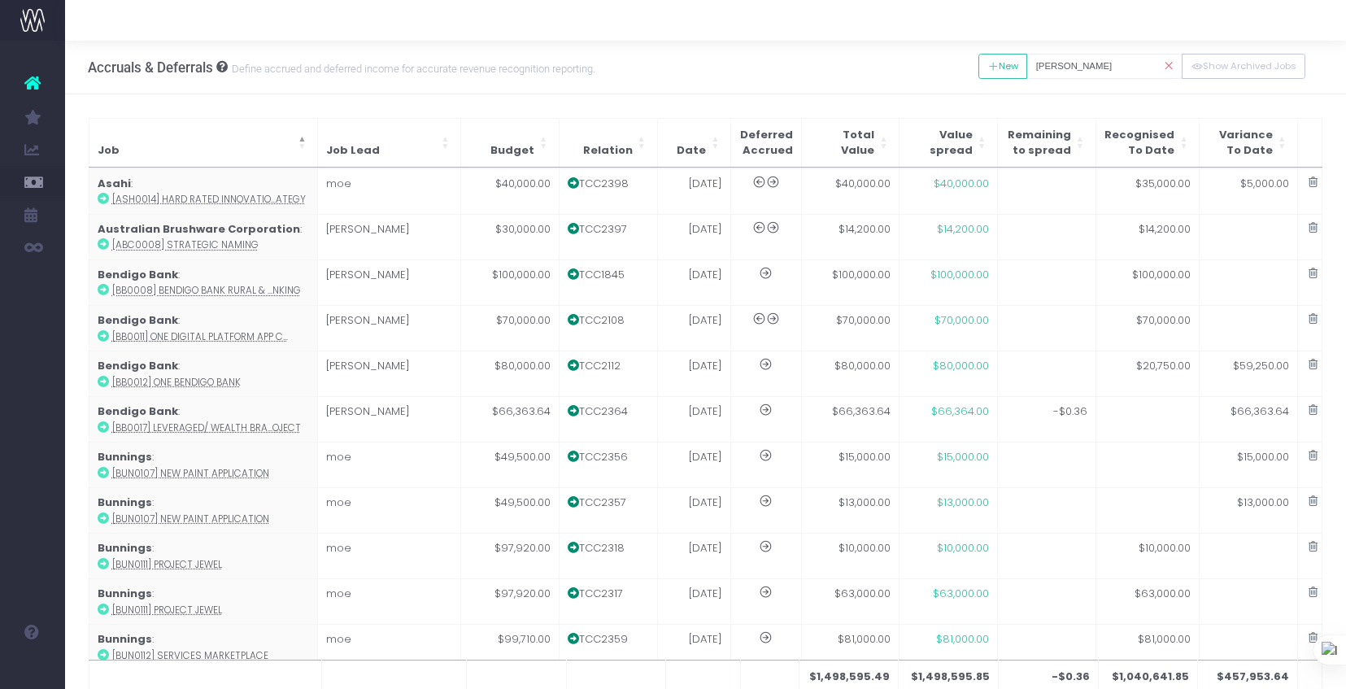
click at [32, 82] on icon at bounding box center [32, 82] width 16 height 21
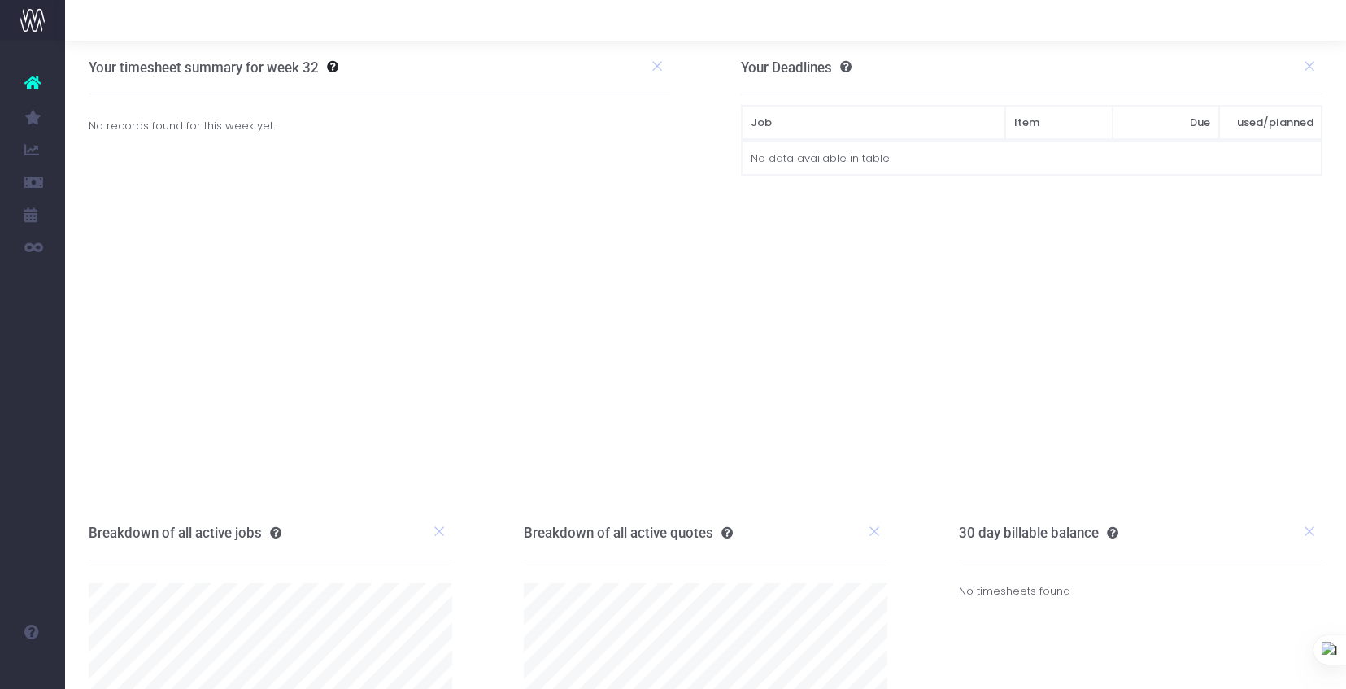
click at [130, 155] on span "New Forecast" at bounding box center [109, 149] width 41 height 28
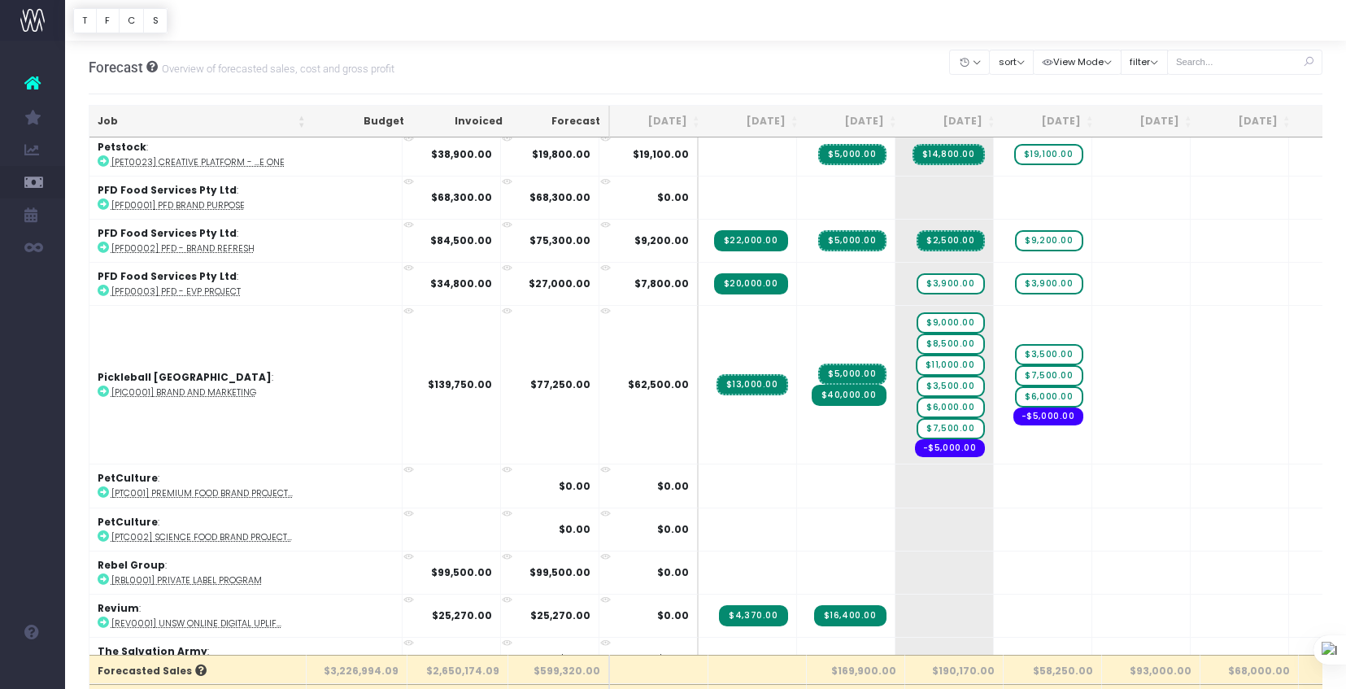
scroll to position [2863, 0]
